Goal: Task Accomplishment & Management: Use online tool/utility

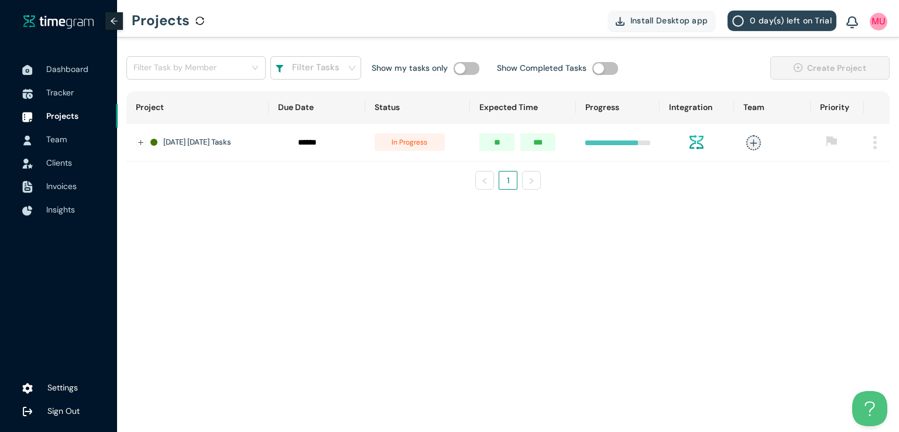
click at [61, 94] on span "Tracker" at bounding box center [60, 92] width 28 height 11
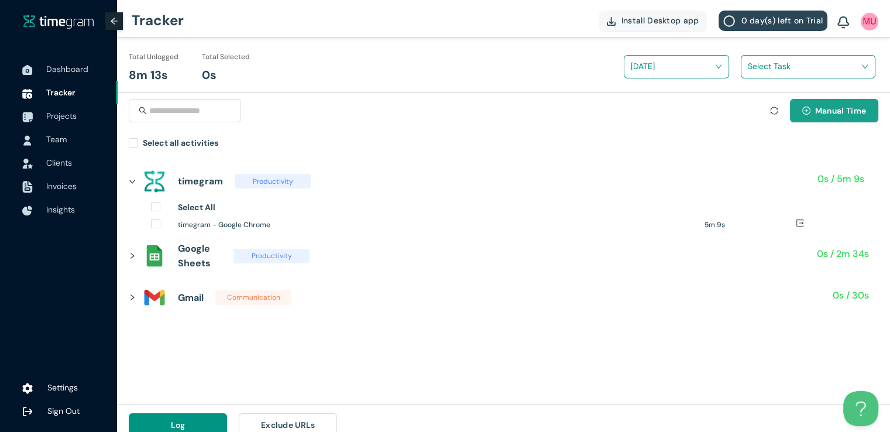
click at [809, 111] on icon "plus-circle" at bounding box center [806, 110] width 8 height 8
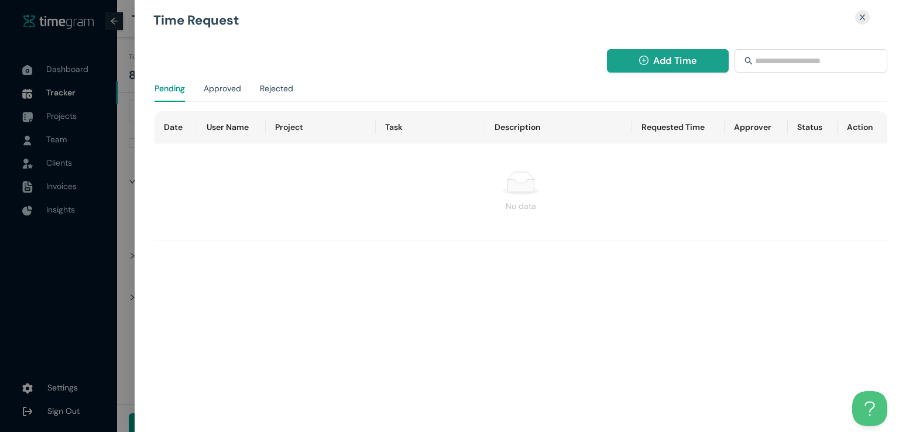
click at [672, 57] on span "Add Time" at bounding box center [674, 60] width 43 height 15
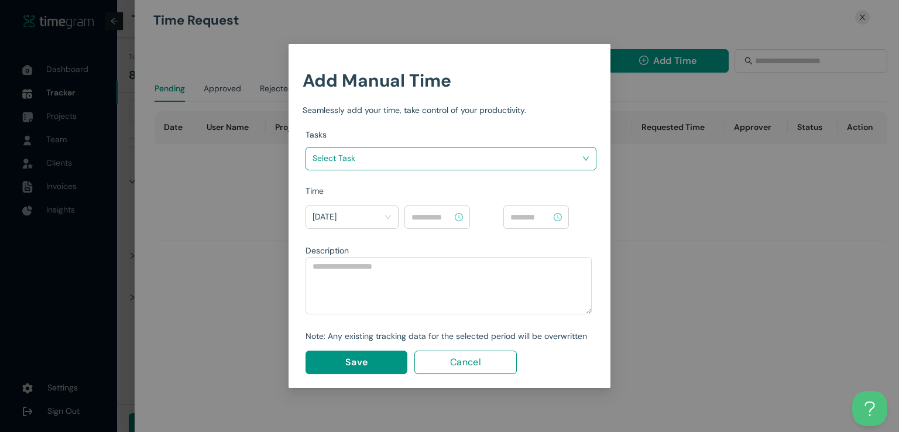
click at [515, 160] on input "search" at bounding box center [446, 158] width 269 height 18
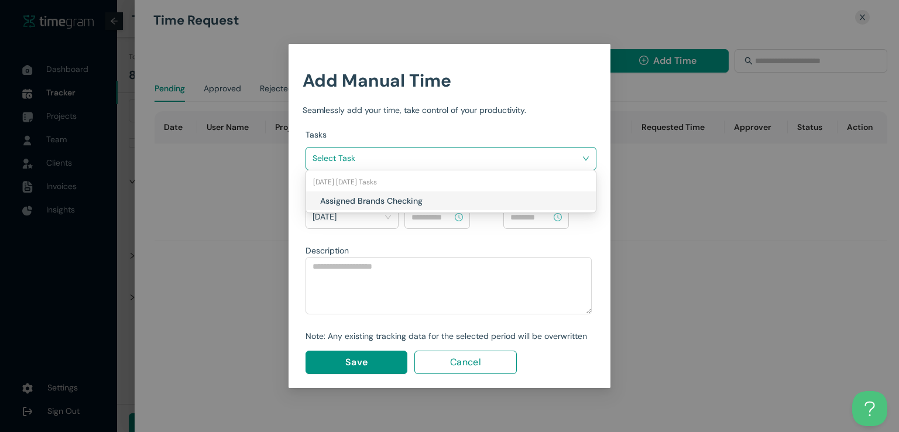
click at [433, 207] on div "Assigned Brands Checking" at bounding box center [451, 200] width 290 height 19
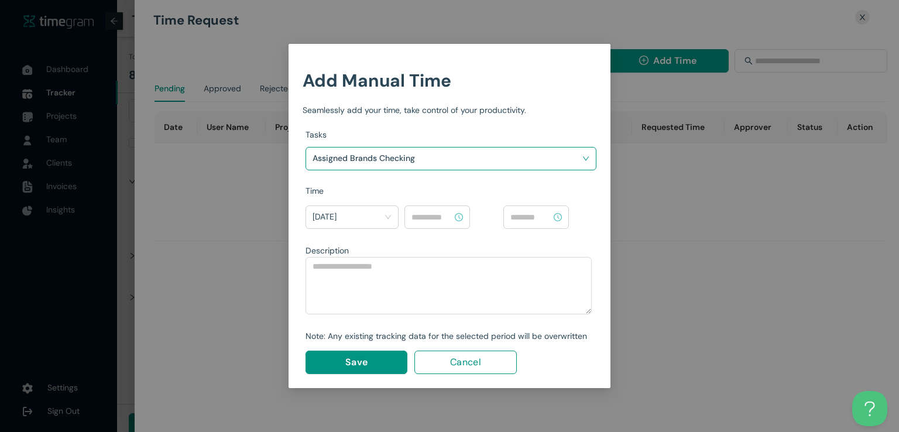
click at [438, 220] on input at bounding box center [431, 217] width 41 height 13
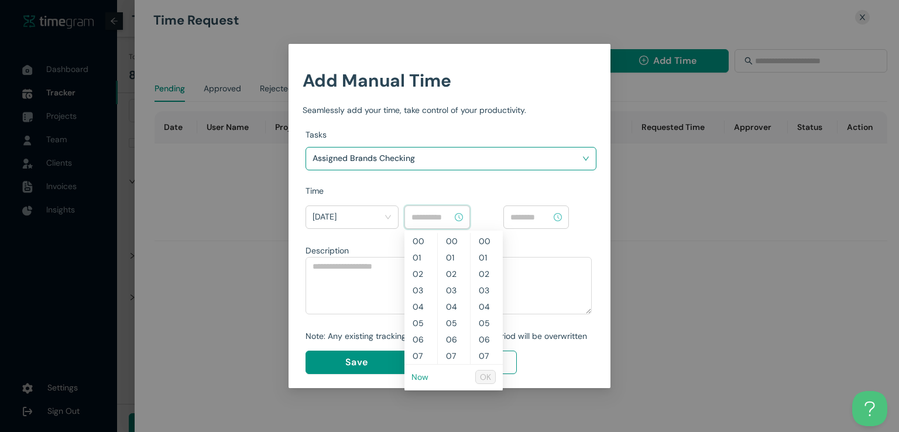
click at [418, 377] on link "Now" at bounding box center [419, 377] width 17 height 11
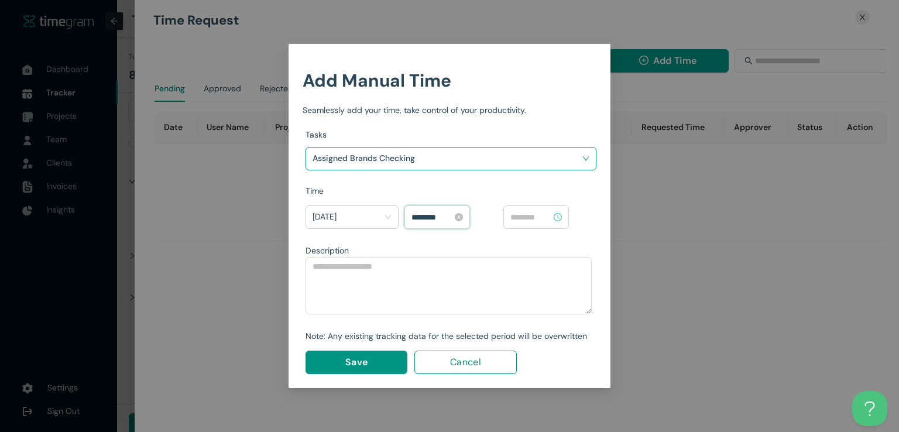
scroll to position [852, 0]
click at [417, 214] on input "********" at bounding box center [431, 217] width 41 height 13
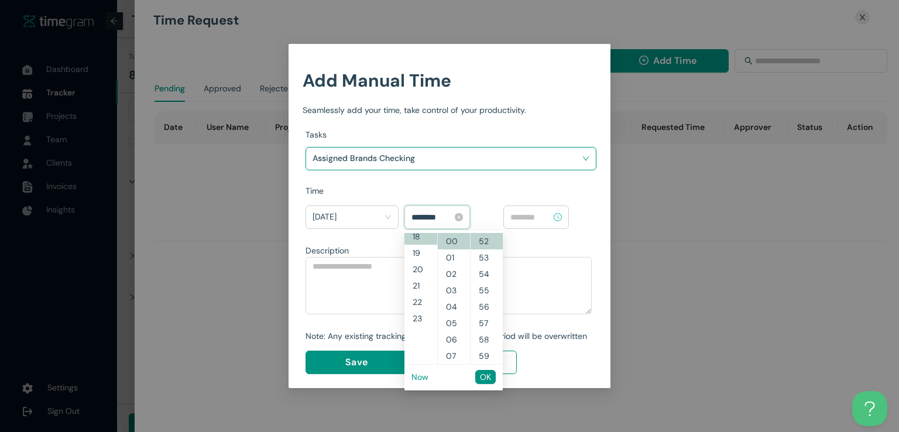
scroll to position [295, 0]
click at [431, 216] on input "********" at bounding box center [431, 217] width 41 height 13
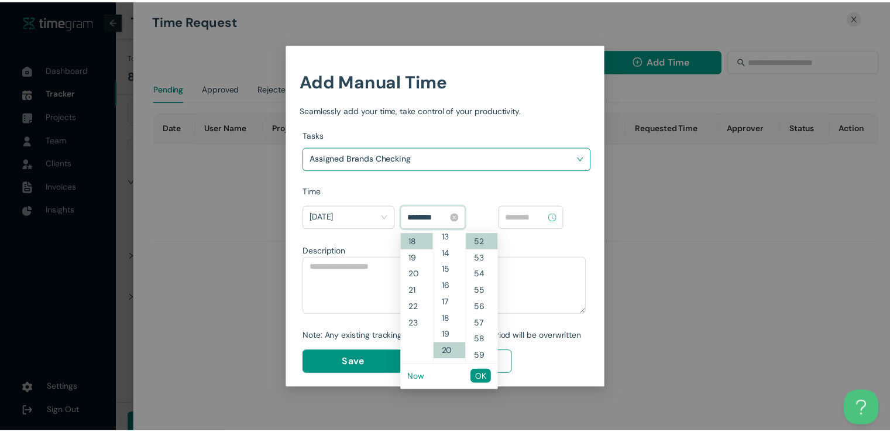
scroll to position [328, 0]
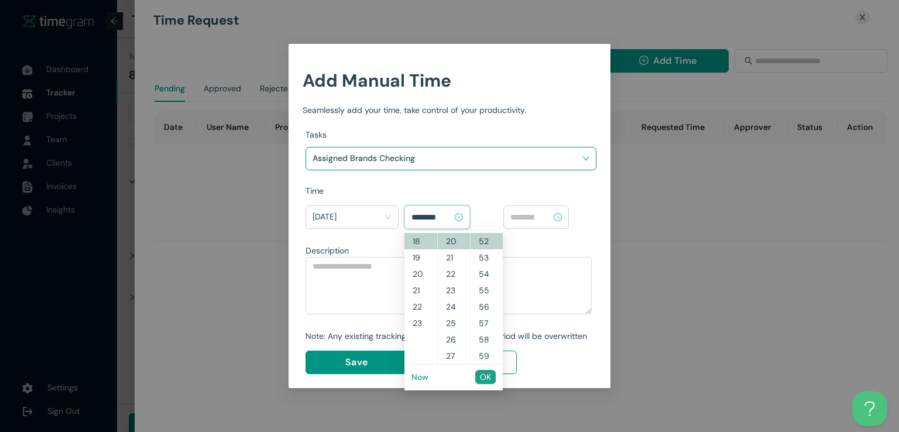
click at [485, 380] on span "OK" at bounding box center [485, 376] width 11 height 13
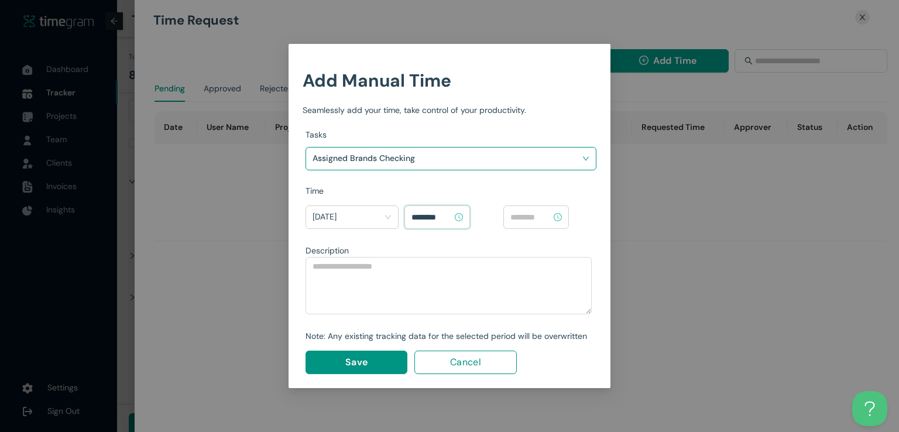
type input "********"
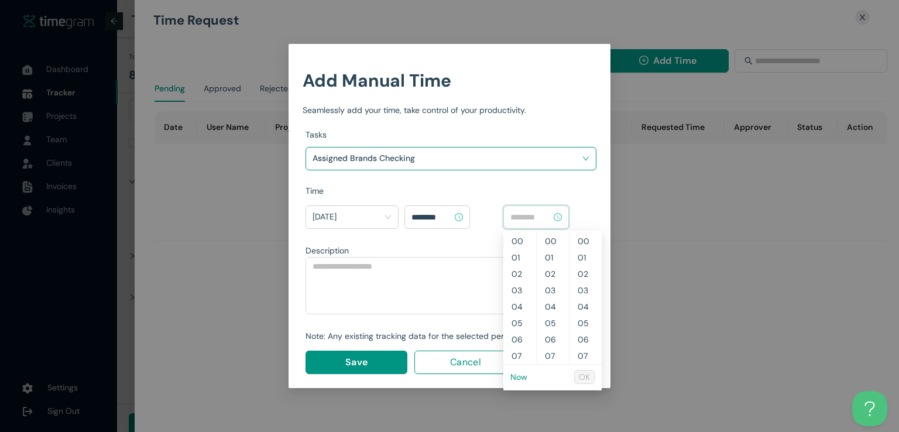
click at [534, 215] on input at bounding box center [530, 217] width 41 height 13
click at [517, 379] on link "Now" at bounding box center [518, 377] width 17 height 11
type input "********"
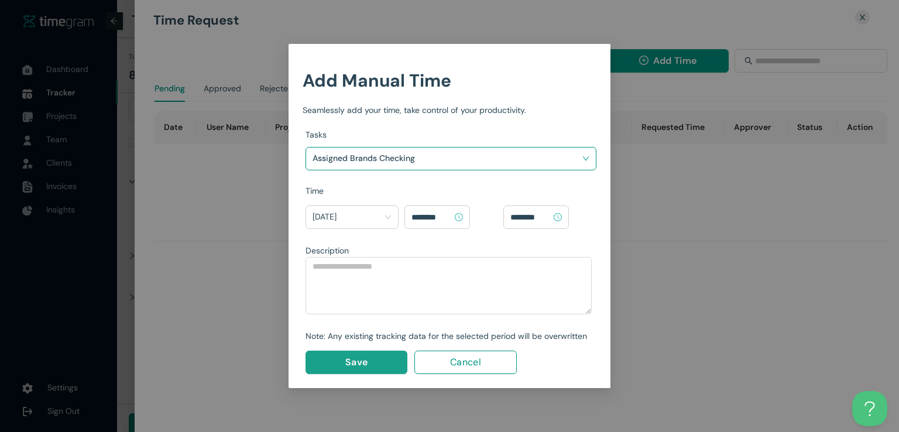
click at [359, 358] on span "Save" at bounding box center [356, 362] width 22 height 15
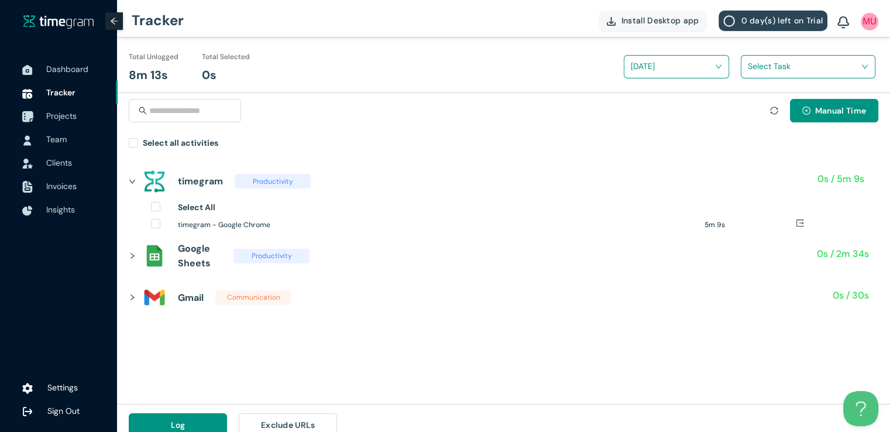
click at [66, 111] on span "Projects" at bounding box center [61, 116] width 30 height 11
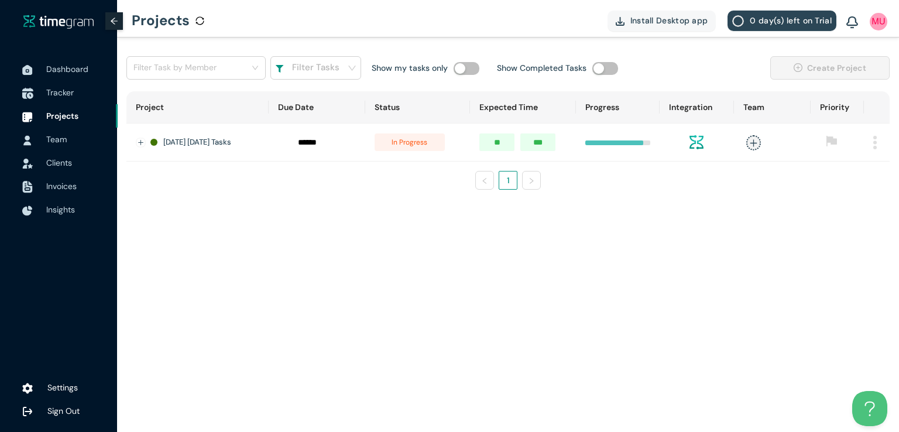
click at [61, 94] on span "Tracker" at bounding box center [60, 92] width 28 height 11
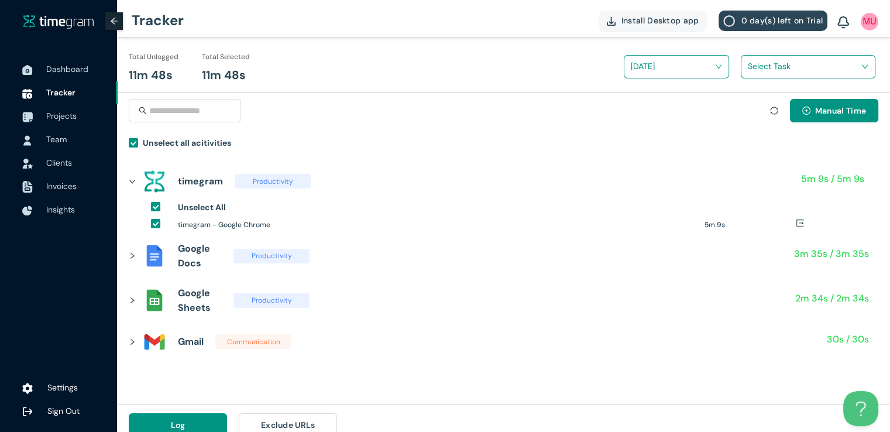
click at [759, 69] on input "search" at bounding box center [804, 66] width 112 height 18
click at [752, 115] on div "Assigned Brands Checking" at bounding box center [807, 109] width 133 height 19
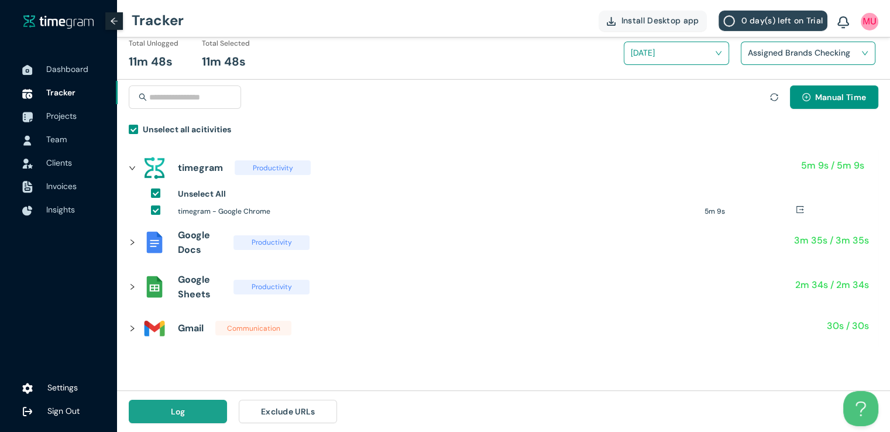
click at [192, 422] on button "Log" at bounding box center [178, 411] width 98 height 23
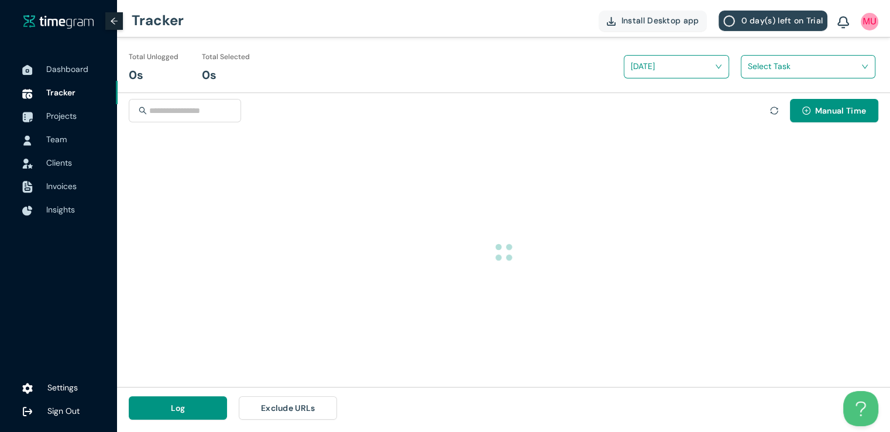
scroll to position [0, 0]
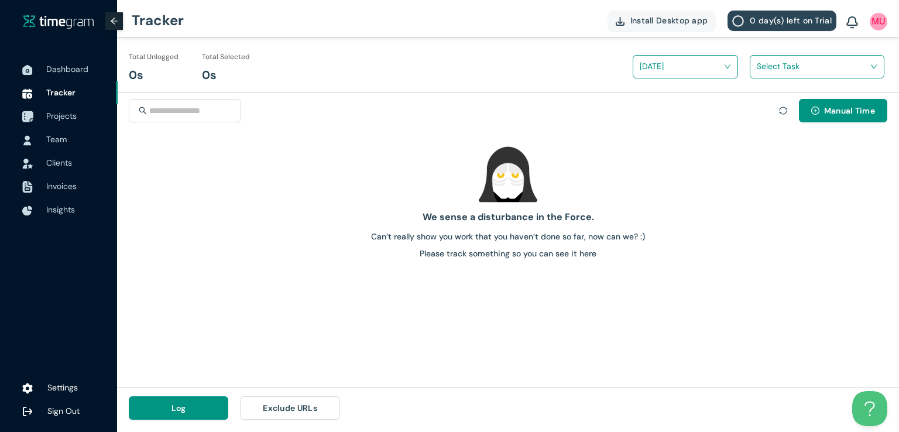
click at [59, 122] on span "Projects" at bounding box center [77, 115] width 62 height 23
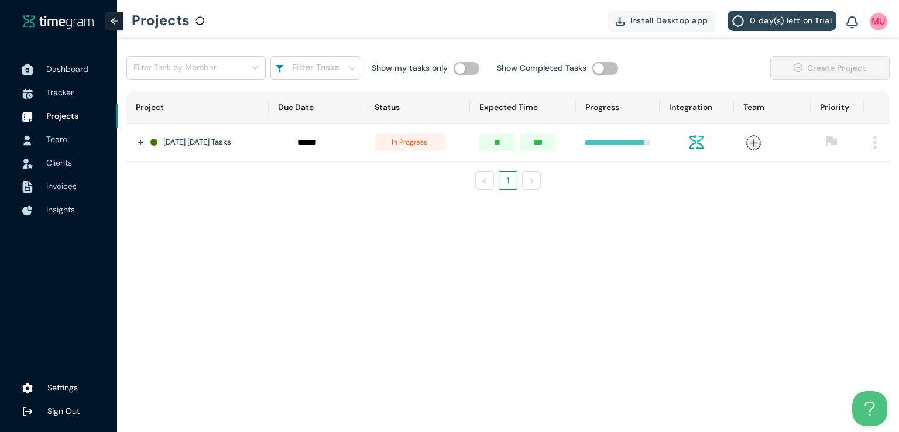
click at [60, 70] on span "Dashboard" at bounding box center [67, 69] width 42 height 11
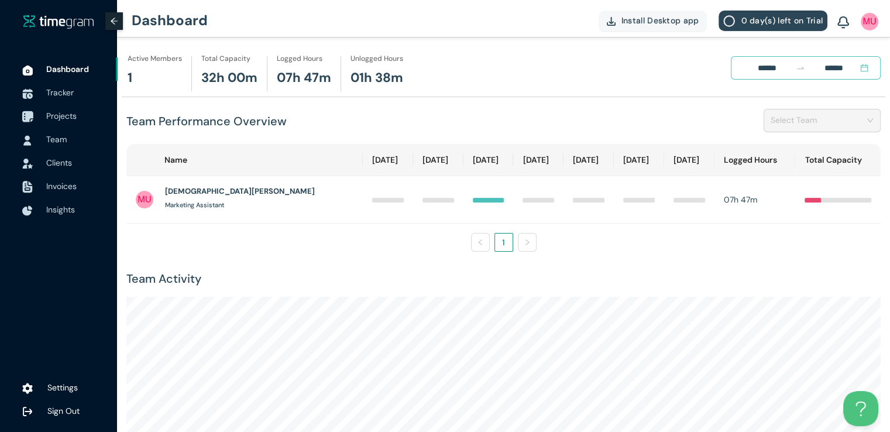
click at [73, 115] on span "Projects" at bounding box center [61, 116] width 30 height 11
